Goal: Task Accomplishment & Management: Manage account settings

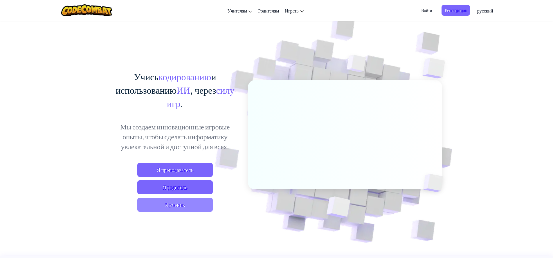
click at [170, 206] on span "Я ученик" at bounding box center [175, 204] width 76 height 14
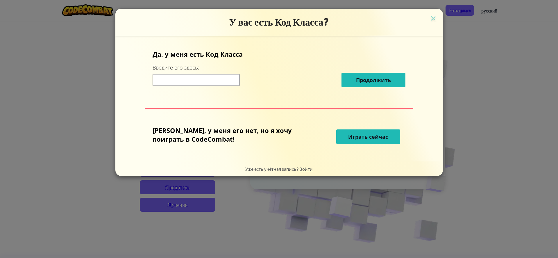
click at [405, 19] on h3 "У вас есть Код Класса?" at bounding box center [279, 22] width 319 height 12
click at [429, 19] on img at bounding box center [433, 19] width 8 height 9
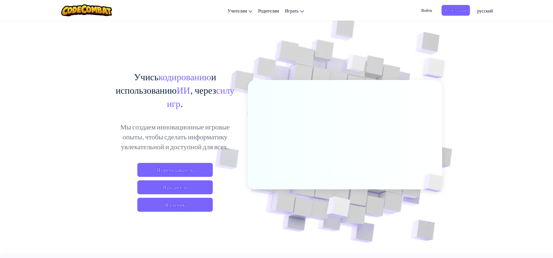
click at [433, 6] on span "Войти" at bounding box center [427, 10] width 18 height 11
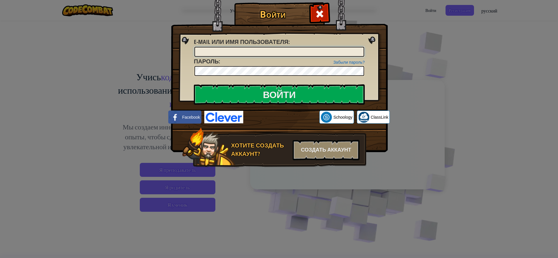
click at [279, 52] on input "E-mail или имя пользователя :" at bounding box center [279, 52] width 170 height 10
type input "Ф"
type input "АртёмБ554488"
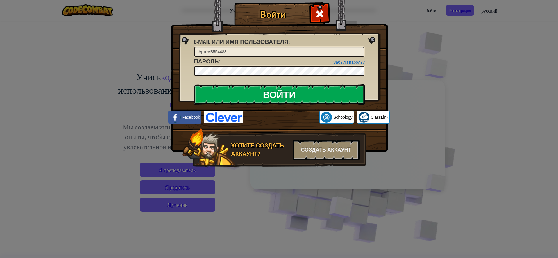
click at [267, 91] on input "Войти" at bounding box center [279, 94] width 171 height 20
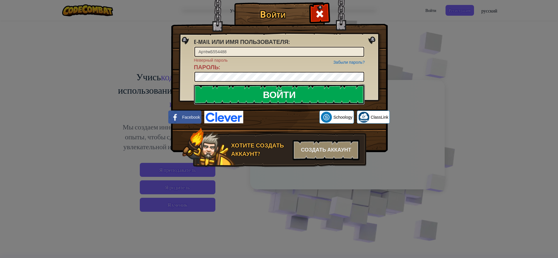
click at [229, 94] on input "Войти" at bounding box center [279, 94] width 171 height 20
click at [307, 89] on input "Войти" at bounding box center [279, 94] width 171 height 20
